Goal: Transaction & Acquisition: Purchase product/service

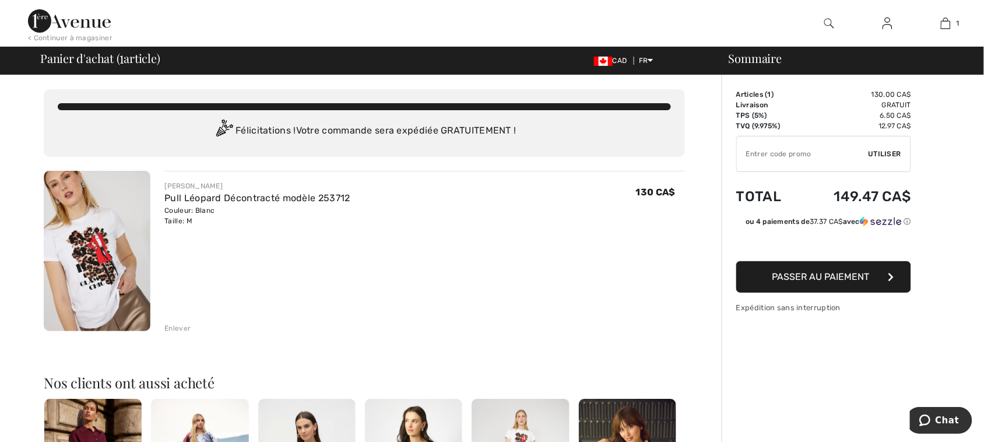
click at [764, 152] on input "TEXT" at bounding box center [803, 153] width 132 height 35
type input "NEW15"
click at [811, 281] on span "Passer au paiement" at bounding box center [821, 276] width 97 height 11
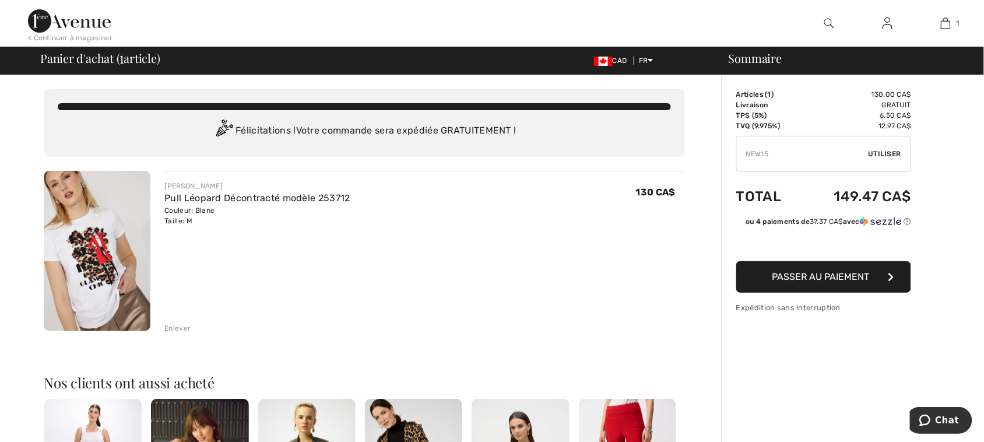
click at [796, 150] on input "TEXT" at bounding box center [803, 153] width 132 height 35
click at [882, 150] on span "Utiliser" at bounding box center [885, 154] width 33 height 10
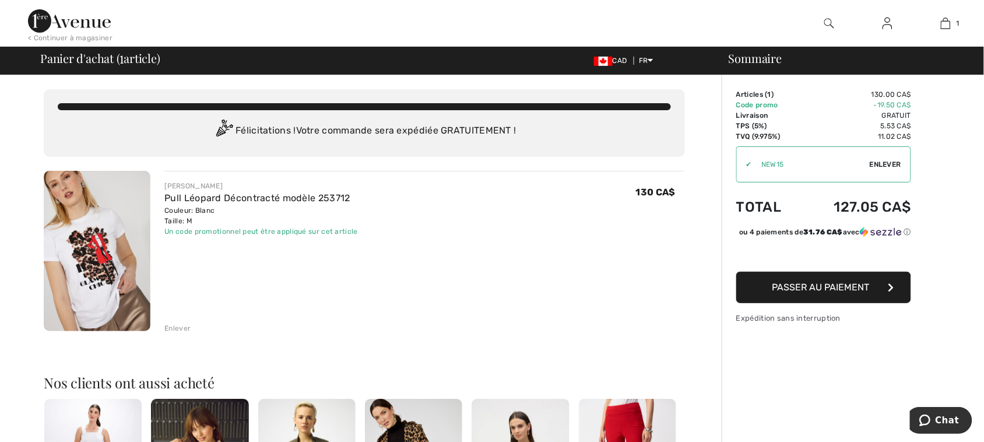
click at [777, 293] on span "Passer au paiement" at bounding box center [821, 287] width 97 height 11
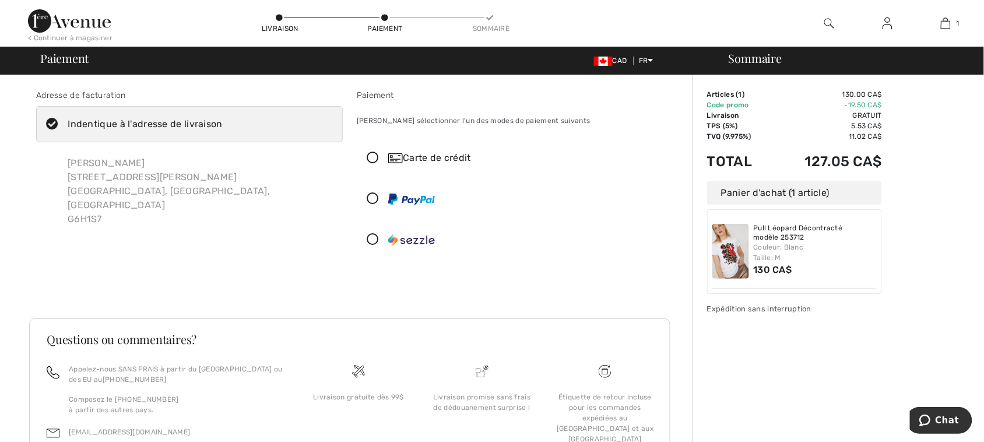
click at [371, 156] on icon at bounding box center [372, 158] width 31 height 12
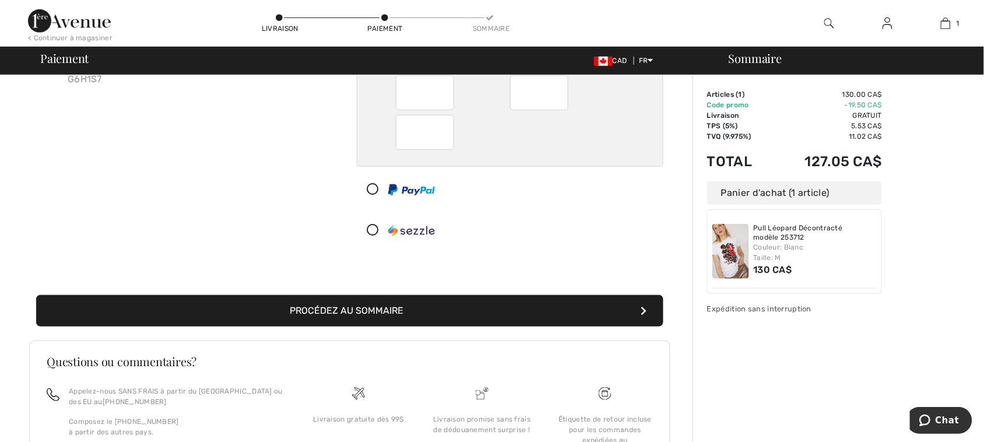
scroll to position [146, 0]
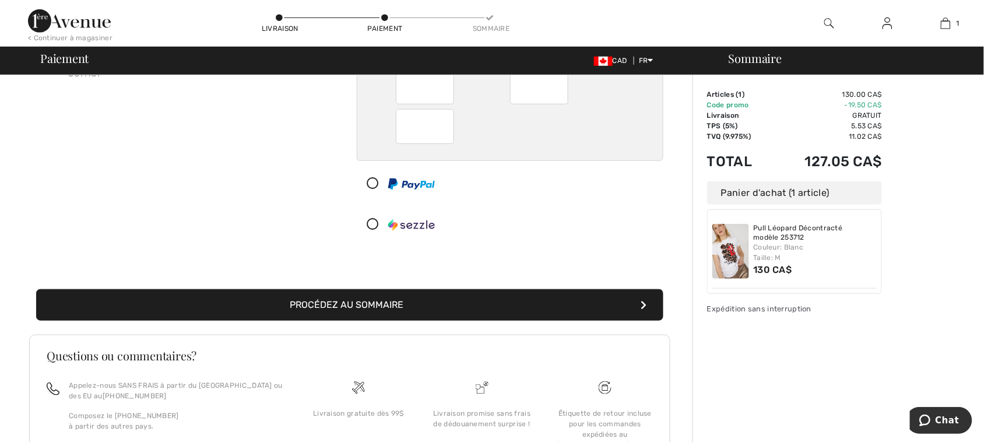
drag, startPoint x: 366, startPoint y: 300, endPoint x: 557, endPoint y: 245, distance: 198.9
click at [557, 245] on div "Adresse de facturation Indentique à l'adresse de livraison Diane Jacques 671 Ru…" at bounding box center [349, 124] width 641 height 419
click at [383, 302] on button "Procédez au sommaire" at bounding box center [349, 304] width 627 height 31
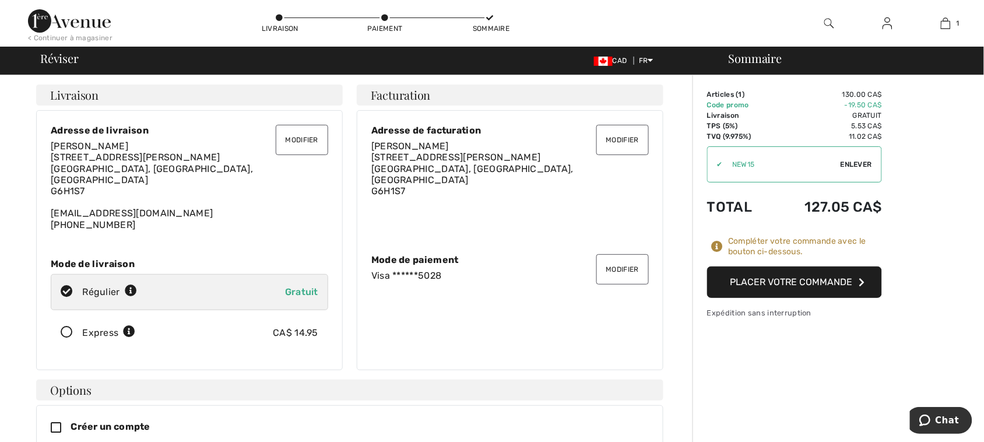
click at [821, 280] on button "Placer votre commande" at bounding box center [794, 281] width 175 height 31
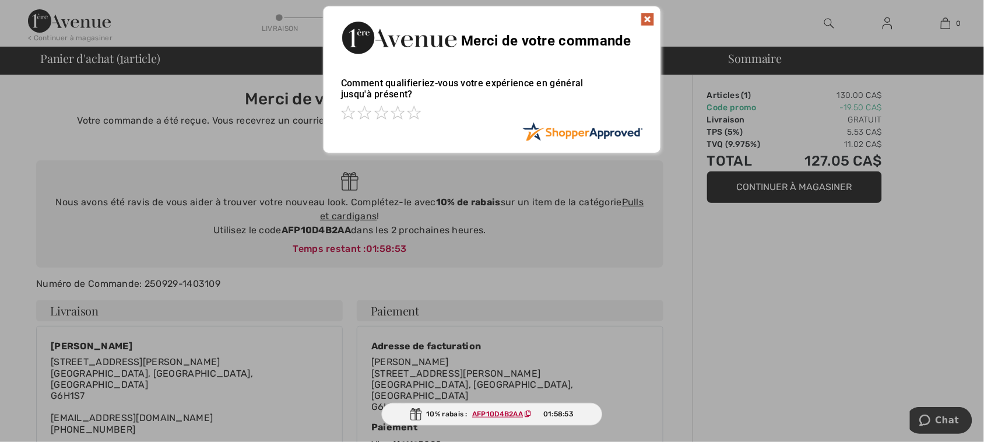
click at [650, 24] on img at bounding box center [648, 19] width 14 height 14
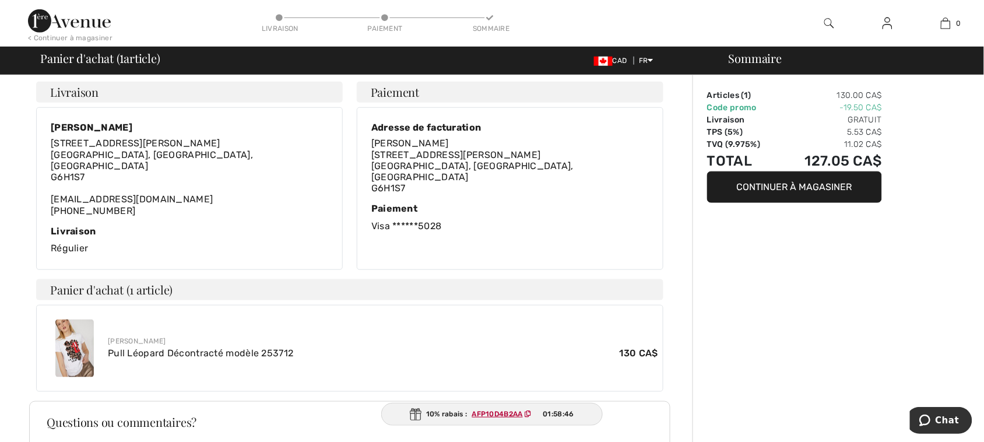
scroll to position [364, 0]
